Goal: Find specific page/section: Locate a particular part of the current website

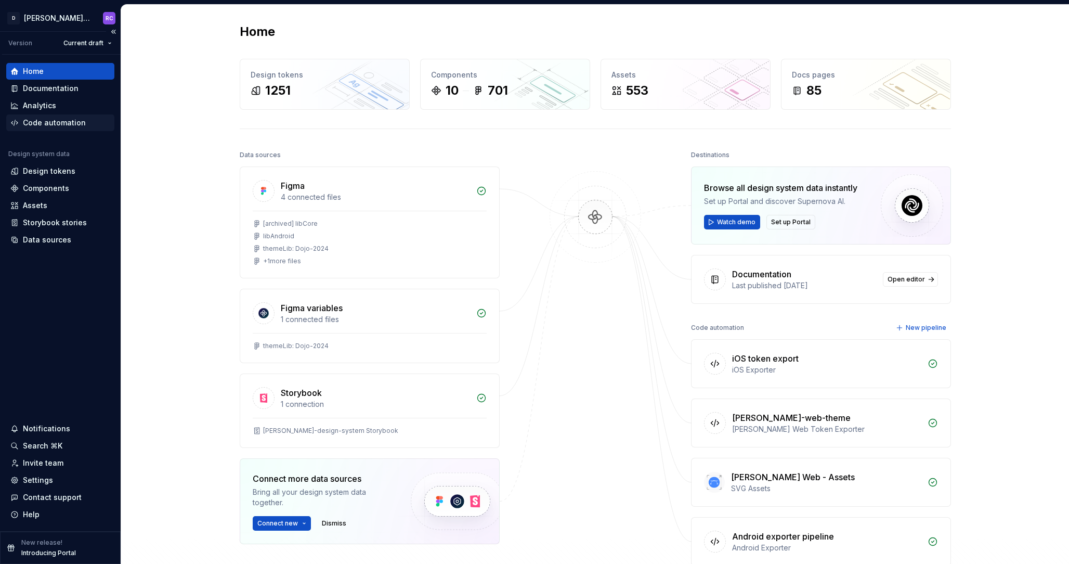
click at [64, 128] on div "Code automation" at bounding box center [60, 122] width 108 height 17
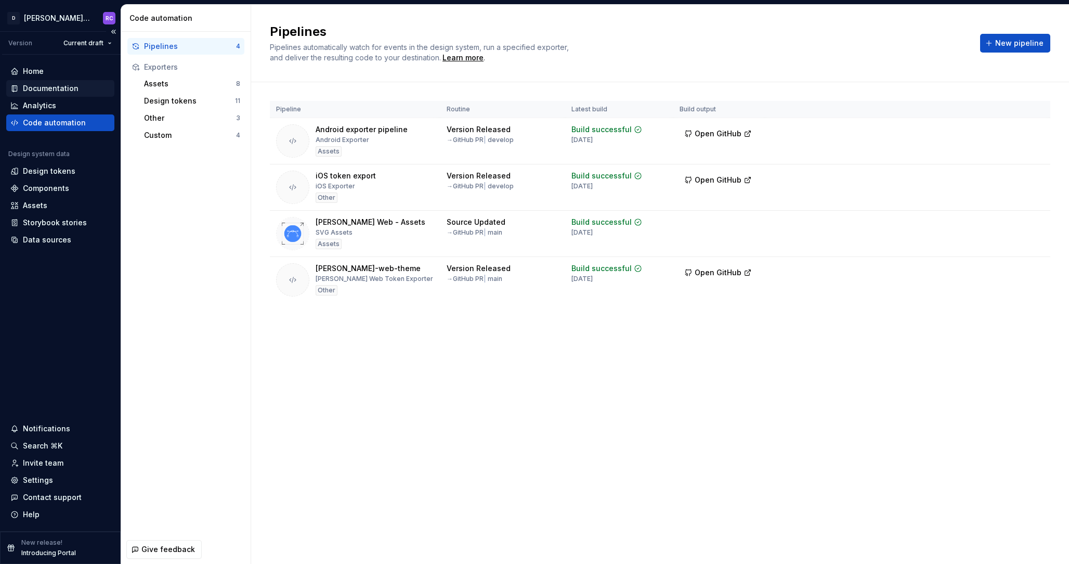
click at [54, 84] on div "Documentation" at bounding box center [51, 88] width 56 height 10
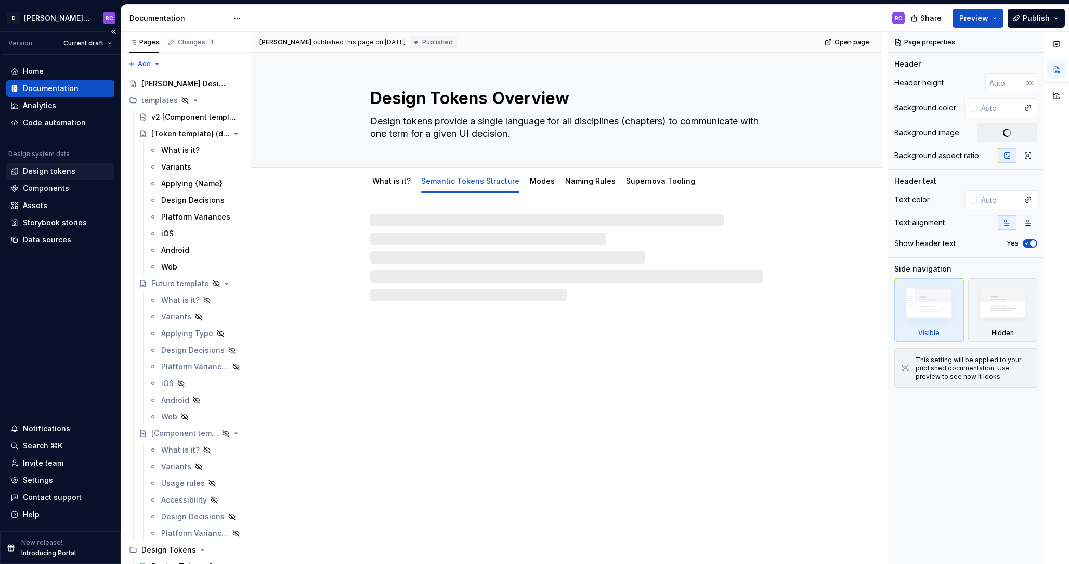
type textarea "*"
click at [50, 176] on div "Design tokens" at bounding box center [49, 171] width 53 height 10
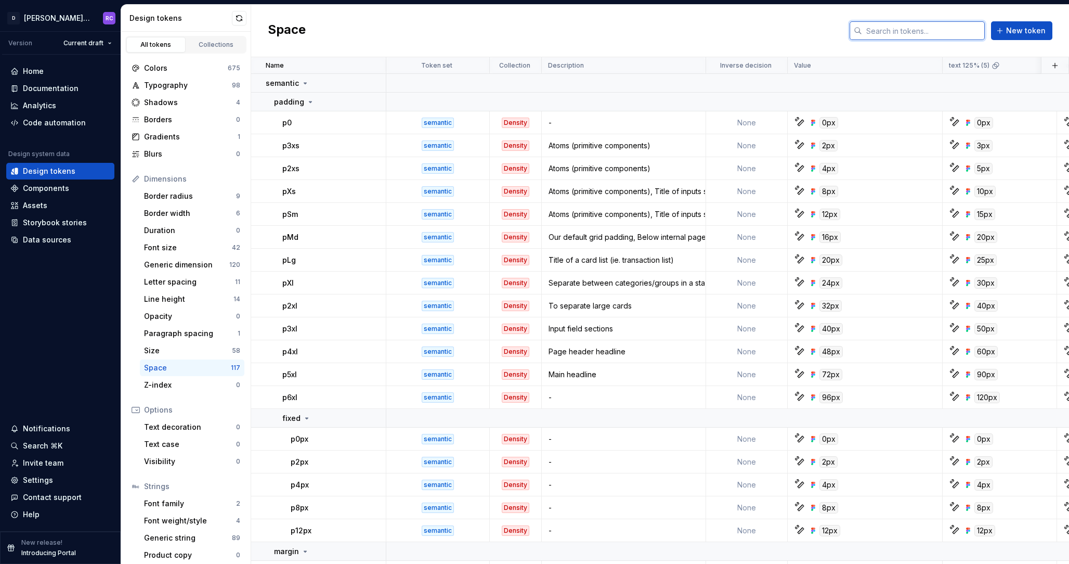
click at [894, 35] on input "text" at bounding box center [923, 30] width 123 height 19
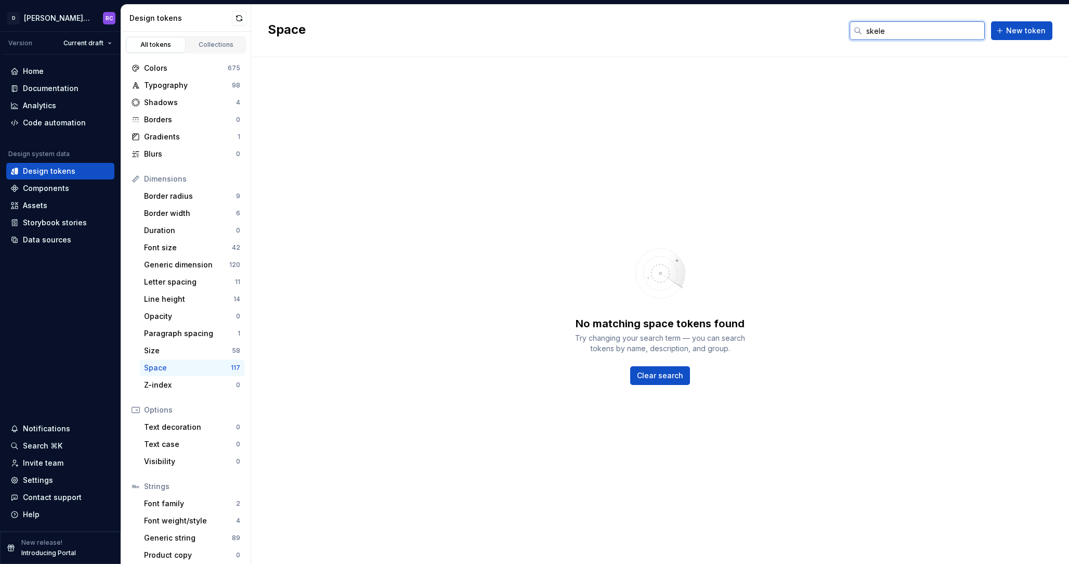
type input "skelet"
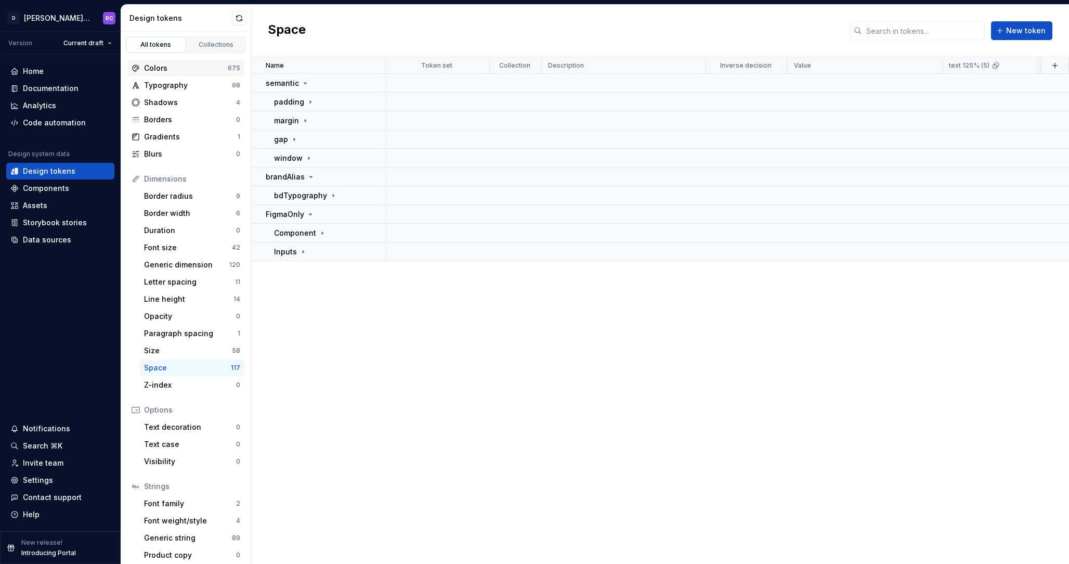
click at [197, 66] on div "Colors" at bounding box center [186, 68] width 84 height 10
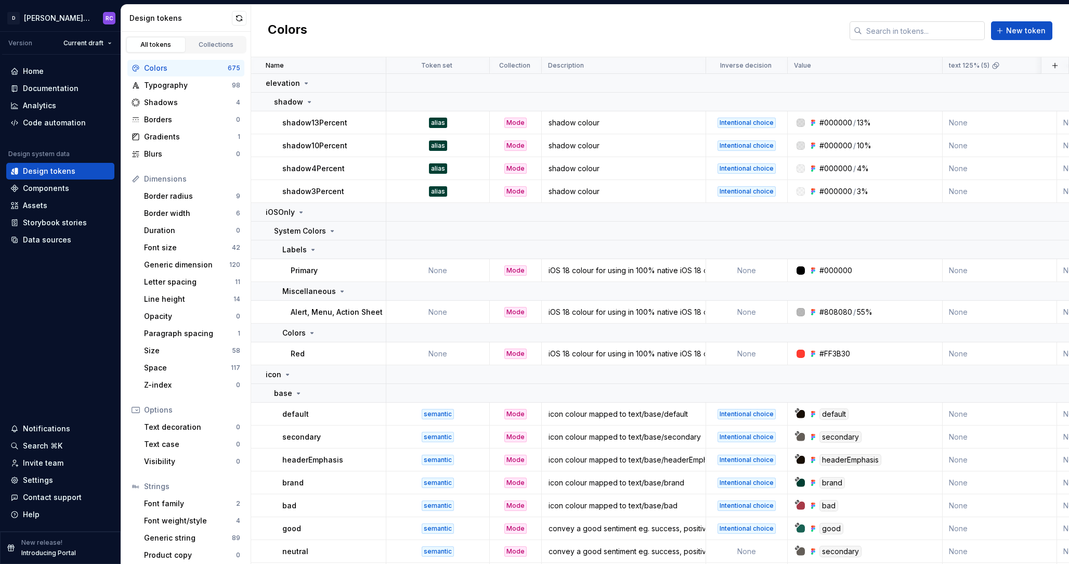
click at [885, 32] on input "text" at bounding box center [923, 30] width 123 height 19
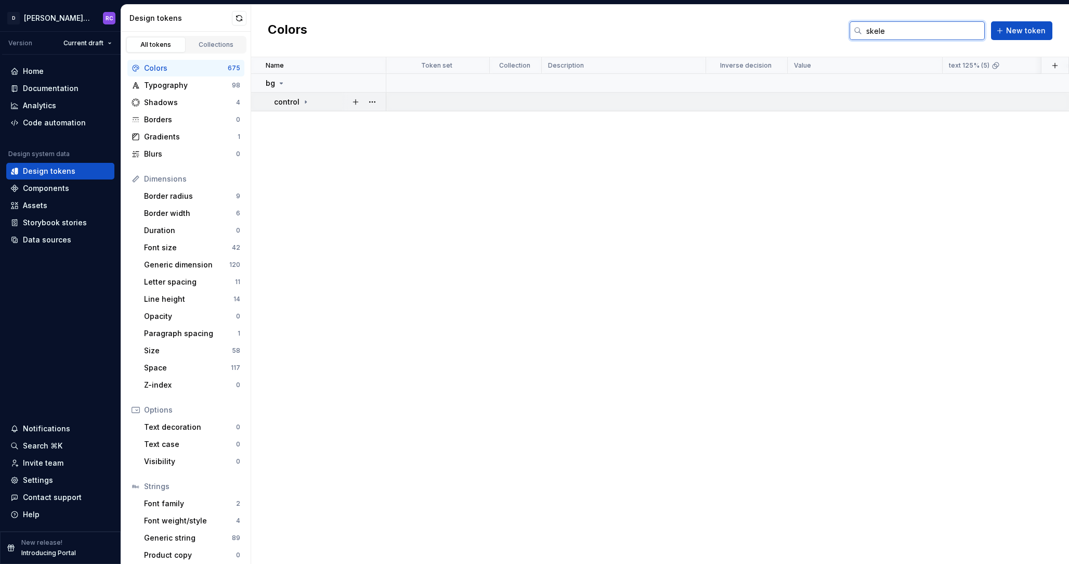
type input "skele"
click at [301, 107] on td "control" at bounding box center [318, 102] width 135 height 19
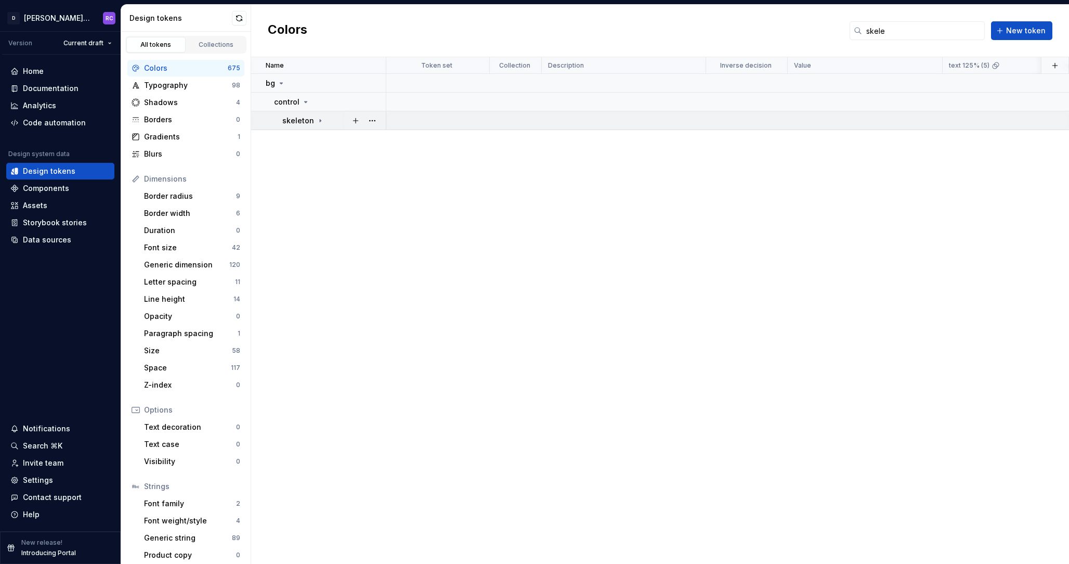
click at [302, 125] on p "skeleton" at bounding box center [298, 120] width 32 height 10
